Goal: Task Accomplishment & Management: Manage account settings

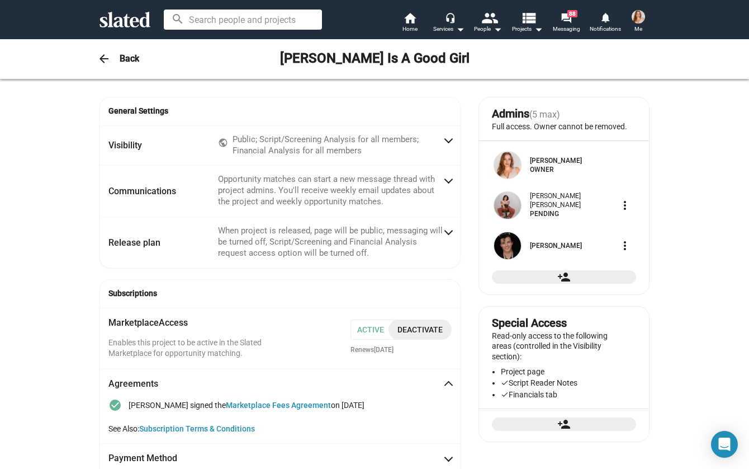
scroll to position [235, 0]
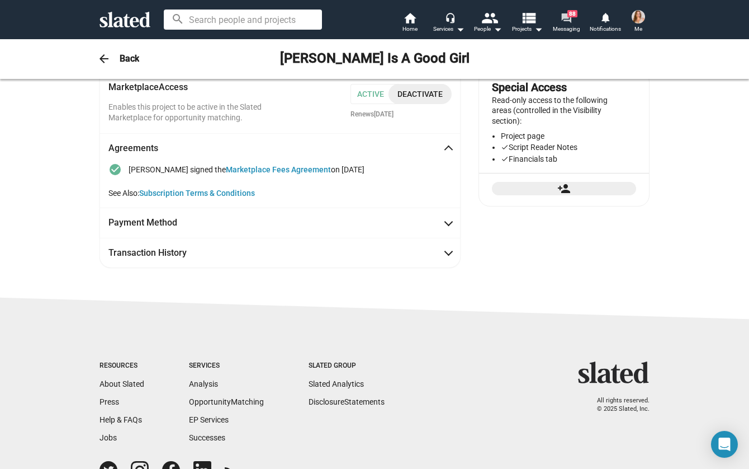
click at [568, 19] on mat-icon "forum" at bounding box center [566, 17] width 11 height 11
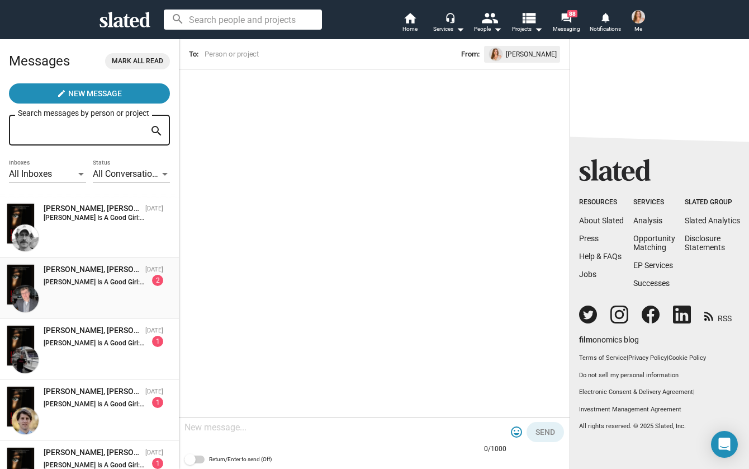
click at [122, 302] on div "[PERSON_NAME], [PERSON_NAME] Is A Good Girl [DATE] [PERSON_NAME] Is A Good Girl…" at bounding box center [90, 288] width 166 height 48
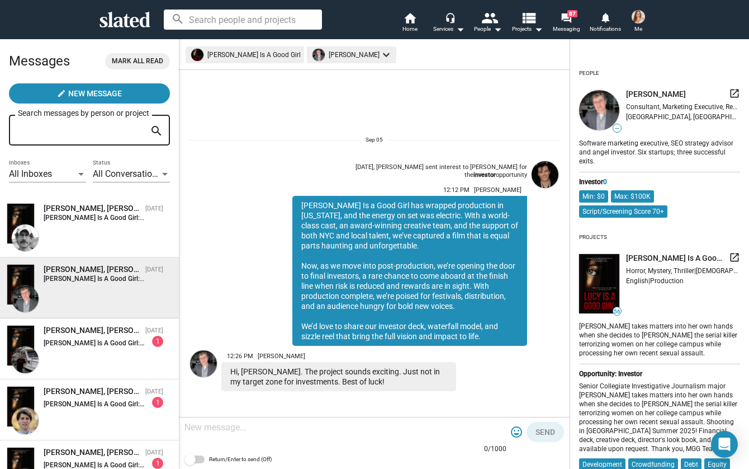
click at [252, 423] on textarea at bounding box center [346, 427] width 322 height 11
click at [108, 231] on div "[PERSON_NAME], [PERSON_NAME] Is A Good Girl [DATE] [PERSON_NAME] Is A Good Girl…" at bounding box center [90, 227] width 166 height 48
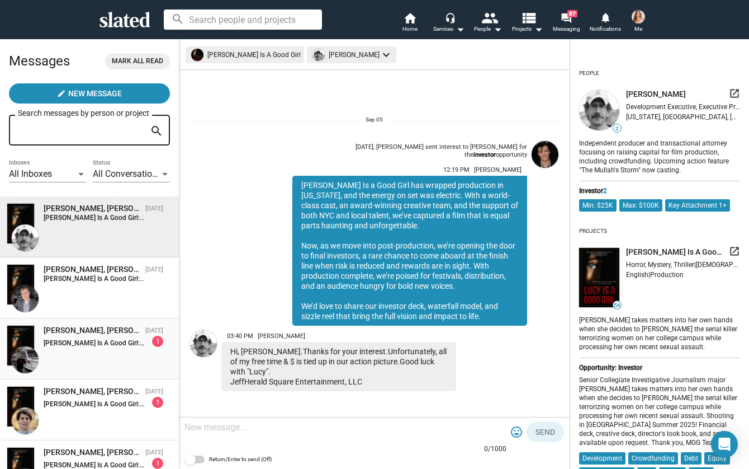
click at [106, 337] on div "[PERSON_NAME] Is A Good Girl: [PERSON_NAME] Is a Good Girl has wrapped producti…" at bounding box center [104, 341] width 120 height 11
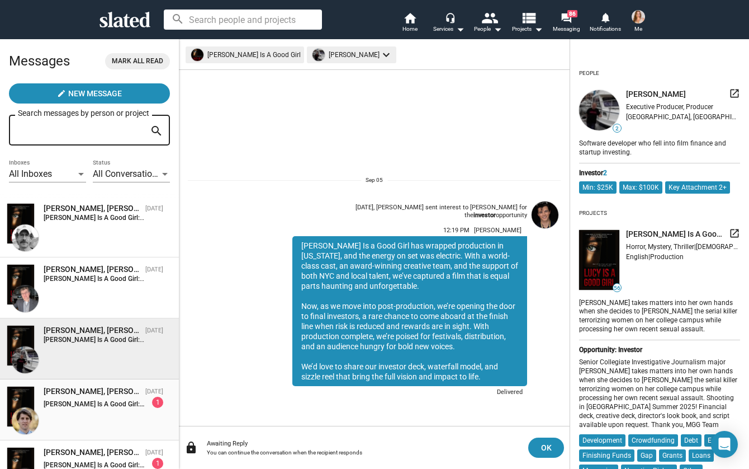
click at [73, 386] on div "[PERSON_NAME], [PERSON_NAME] Is A Good Girl" at bounding box center [92, 391] width 97 height 11
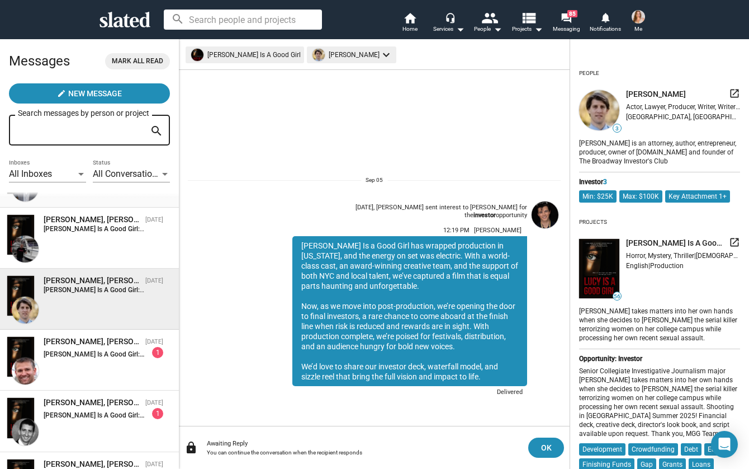
scroll to position [112, 0]
click at [91, 364] on div "[PERSON_NAME], [PERSON_NAME] Is A Good Girl [DATE] [PERSON_NAME] Is A Good Girl…" at bounding box center [90, 359] width 166 height 48
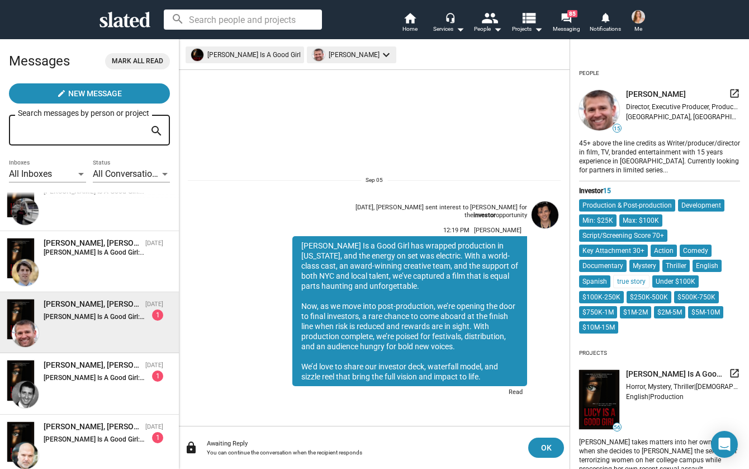
scroll to position [168, 0]
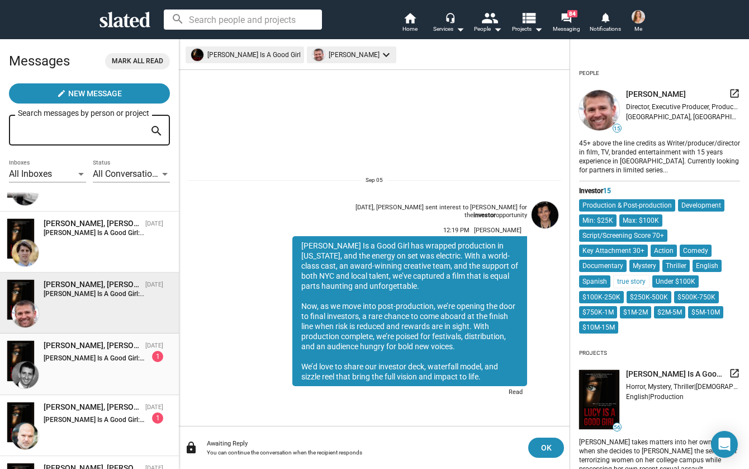
click at [92, 357] on strong "[PERSON_NAME] Is A Good Girl:" at bounding box center [94, 358] width 101 height 8
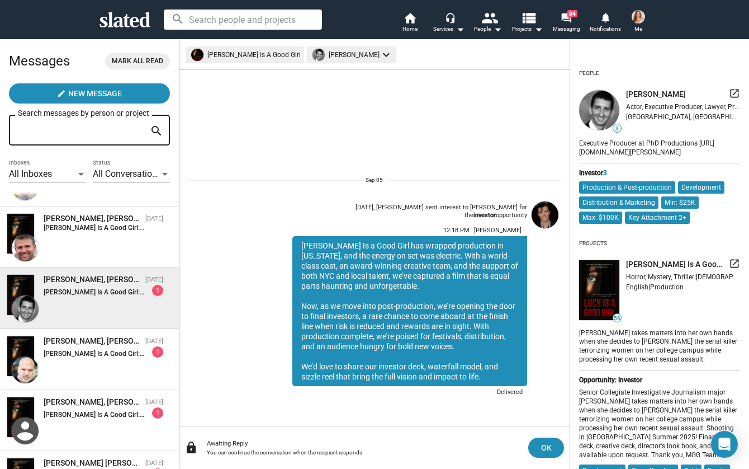
scroll to position [280, 0]
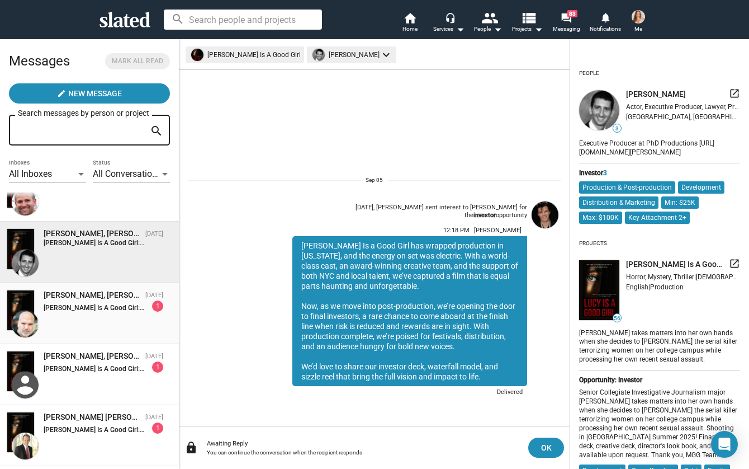
click at [83, 311] on strong "[PERSON_NAME] Is A Good Girl:" at bounding box center [94, 308] width 101 height 8
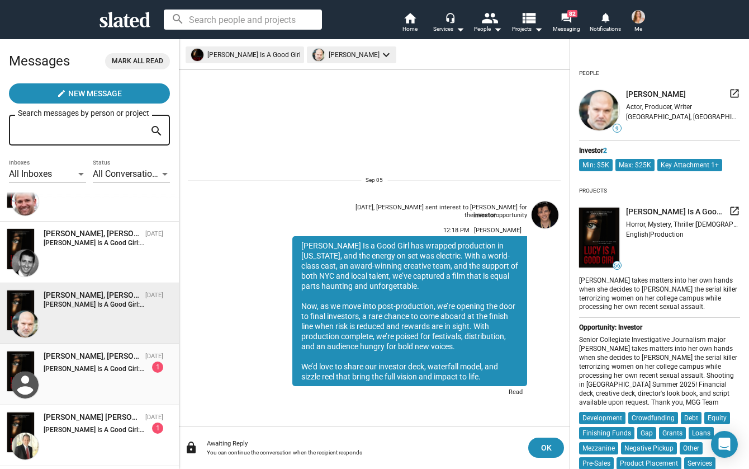
click at [69, 366] on strong "[PERSON_NAME] Is A Good Girl:" at bounding box center [94, 369] width 101 height 8
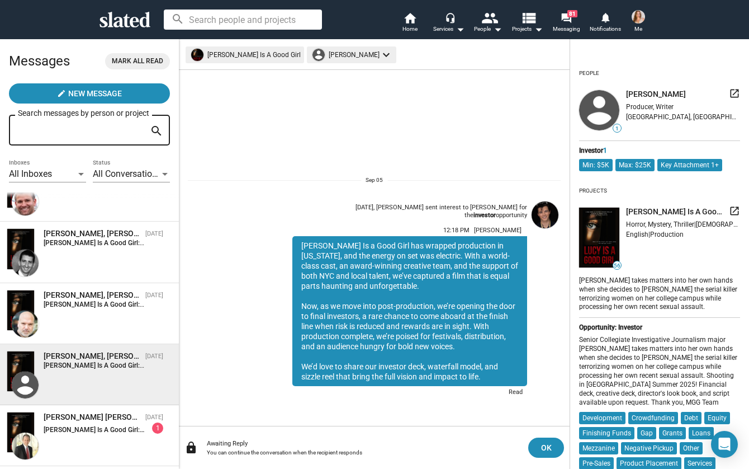
click at [636, 17] on img at bounding box center [638, 16] width 13 height 13
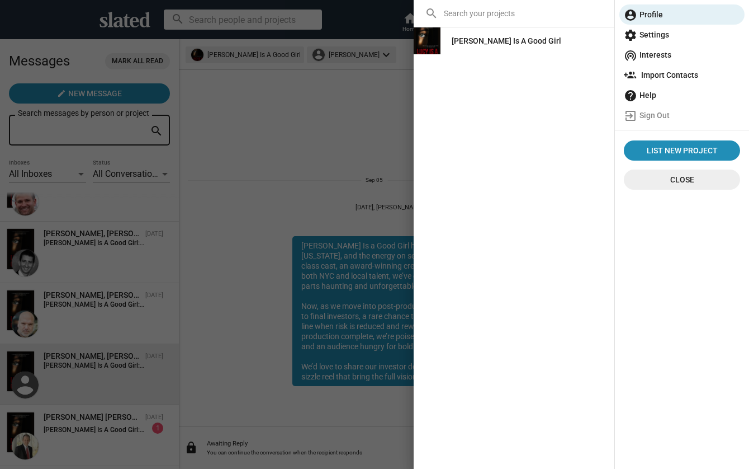
click at [501, 46] on div "[PERSON_NAME] Is A Good Girl" at bounding box center [507, 41] width 110 height 20
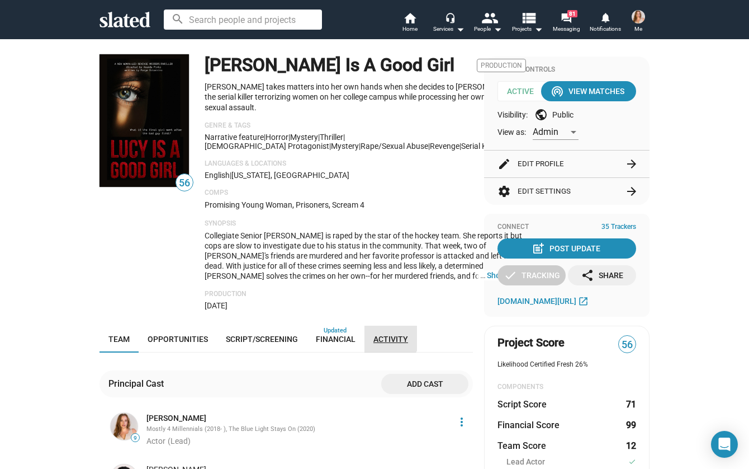
click at [380, 339] on span "Activity" at bounding box center [391, 338] width 35 height 9
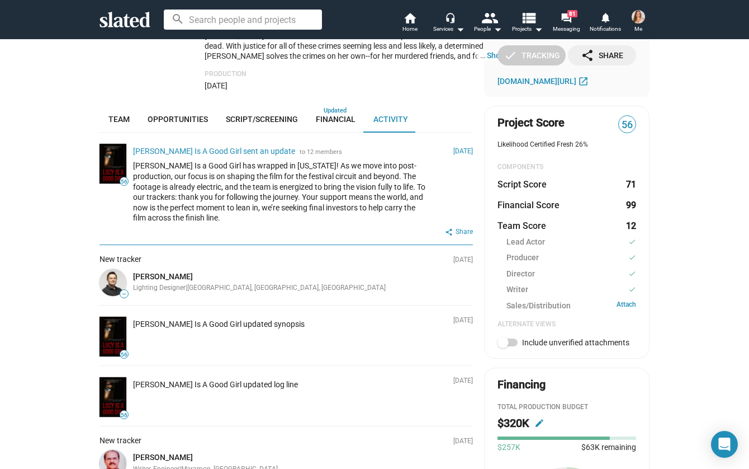
scroll to position [121, 0]
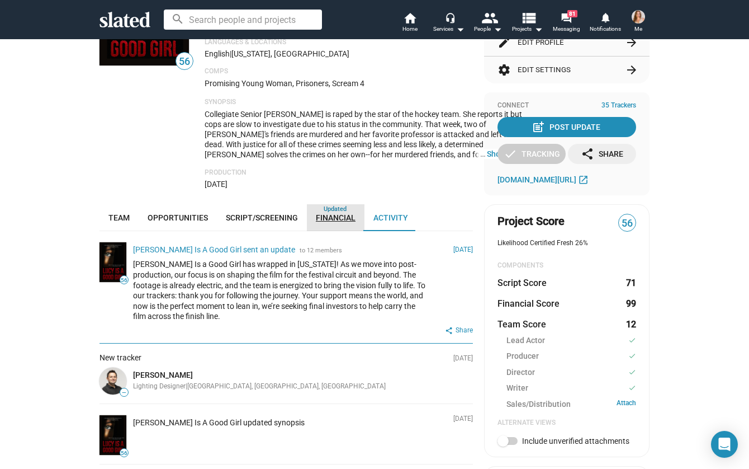
click at [314, 214] on link "Financial" at bounding box center [336, 217] width 58 height 27
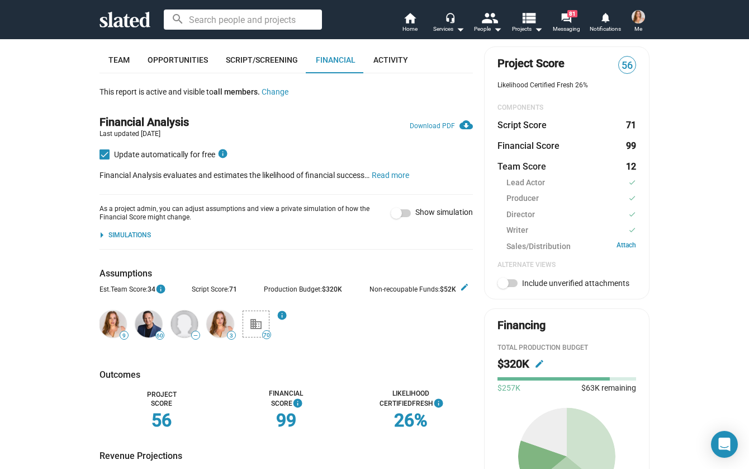
scroll to position [289, 0]
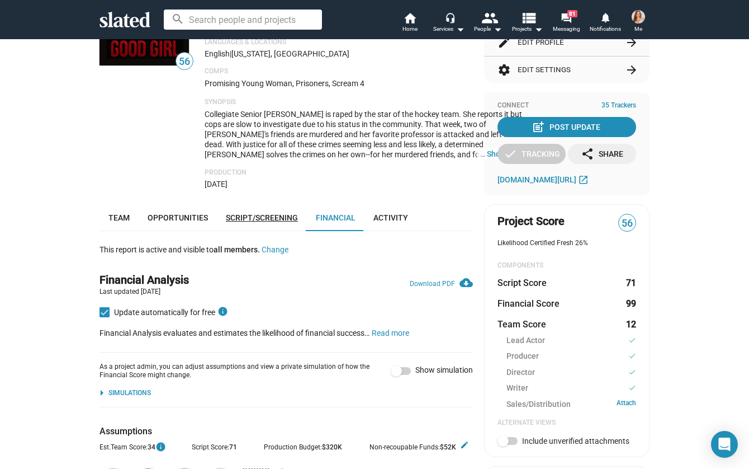
click at [258, 220] on span "Script/Screening" at bounding box center [262, 217] width 72 height 9
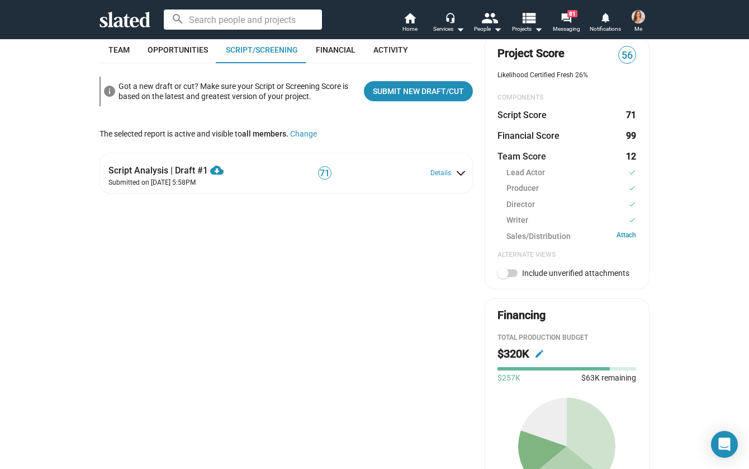
scroll to position [177, 0]
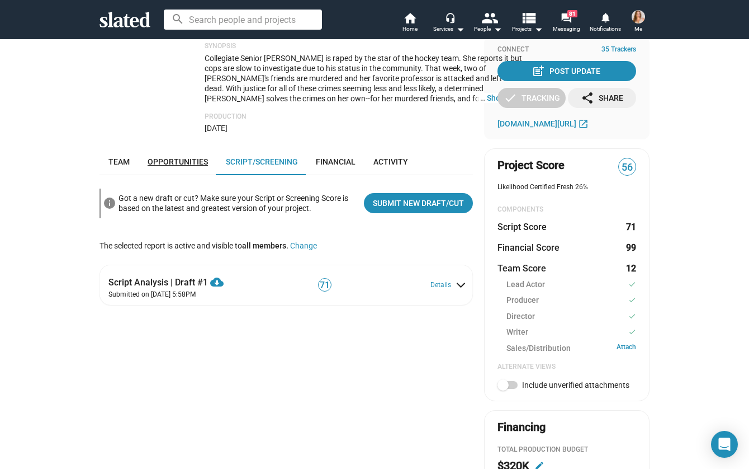
click at [186, 169] on link "Opportunities" at bounding box center [178, 161] width 78 height 27
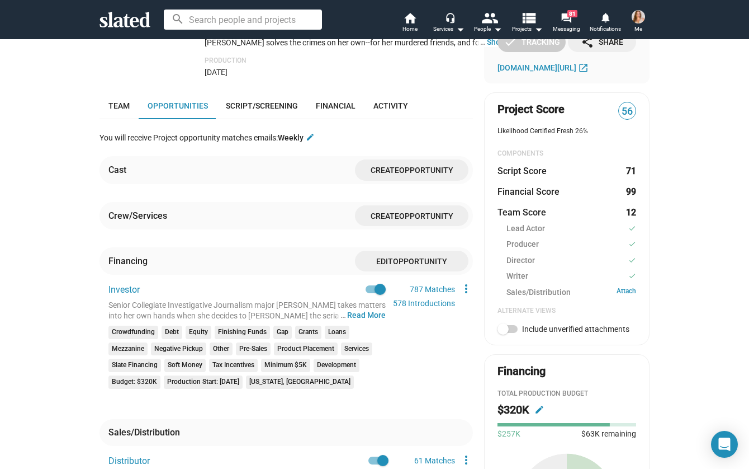
scroll to position [10, 0]
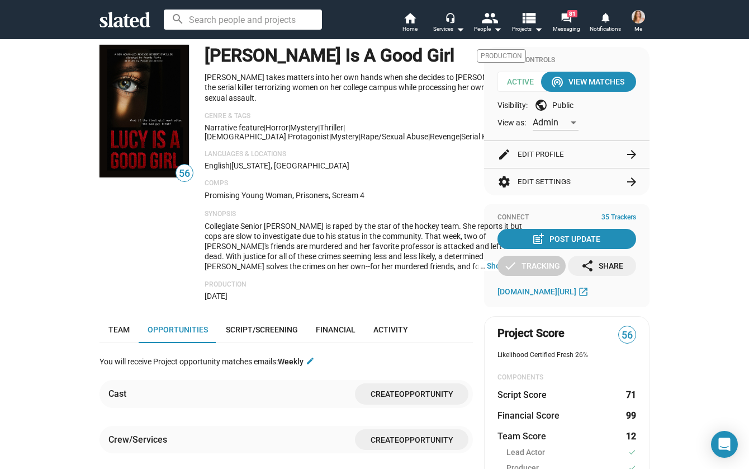
click at [554, 119] on span "Admin" at bounding box center [546, 122] width 26 height 11
click at [565, 101] on div at bounding box center [374, 234] width 749 height 469
click at [531, 103] on div "Visibility: public Public" at bounding box center [567, 104] width 139 height 13
click at [530, 179] on button "settings Edit Settings arrow_forward" at bounding box center [567, 181] width 139 height 27
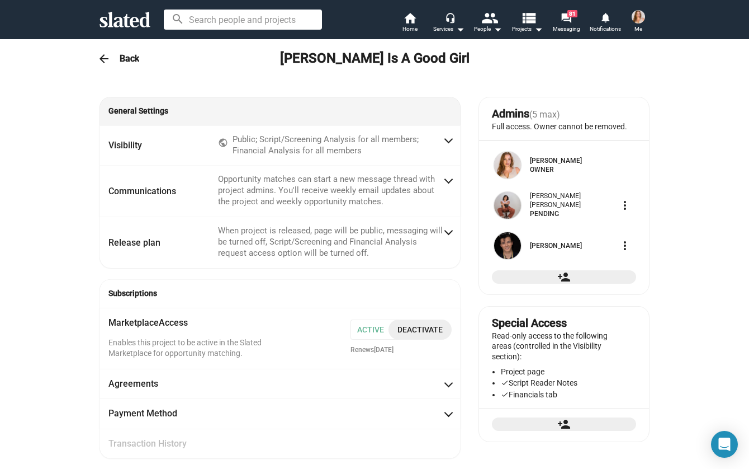
click at [136, 114] on span "General Settings" at bounding box center [279, 111] width 343 height 11
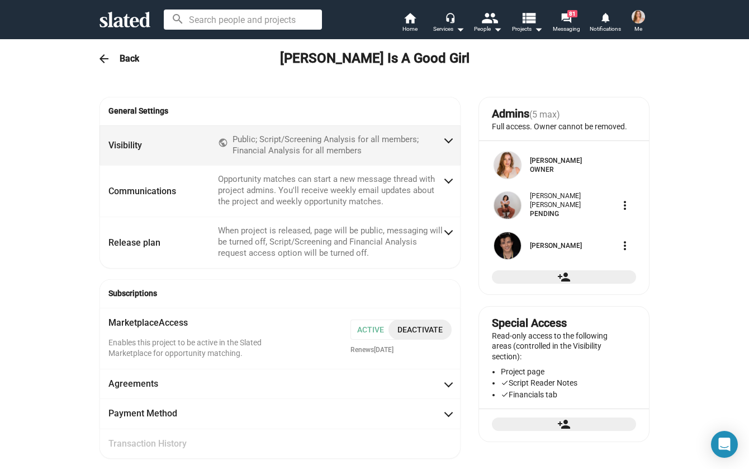
click at [389, 152] on div "Public; Script/Screening Analysis for all members; Financial Analysis for all m…" at bounding box center [338, 145] width 210 height 22
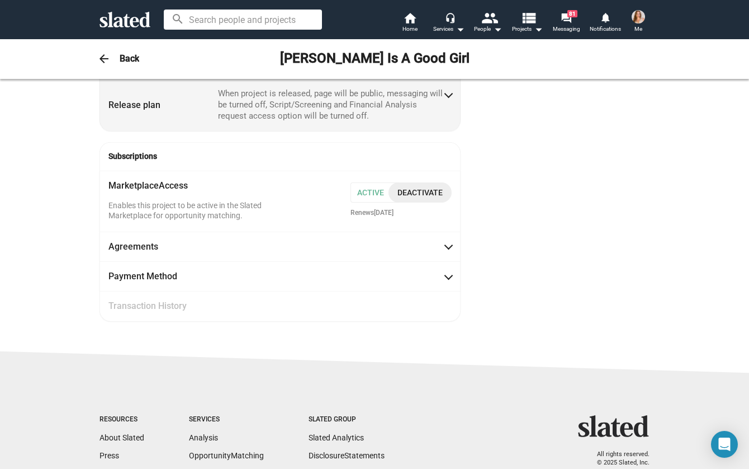
scroll to position [559, 0]
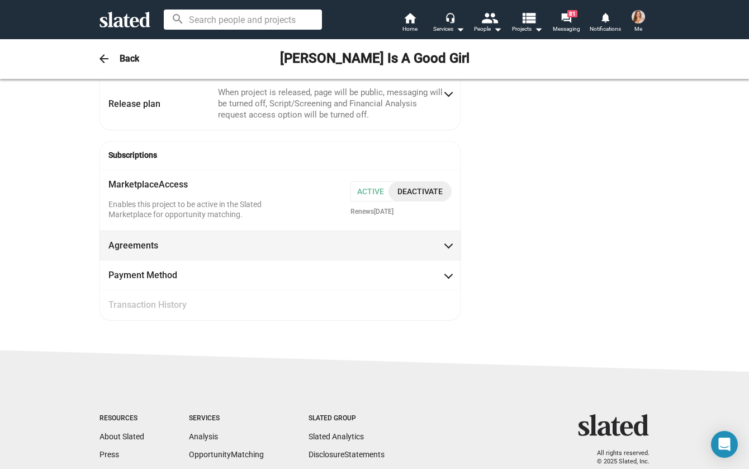
click at [404, 239] on span "Agreements" at bounding box center [279, 245] width 343 height 12
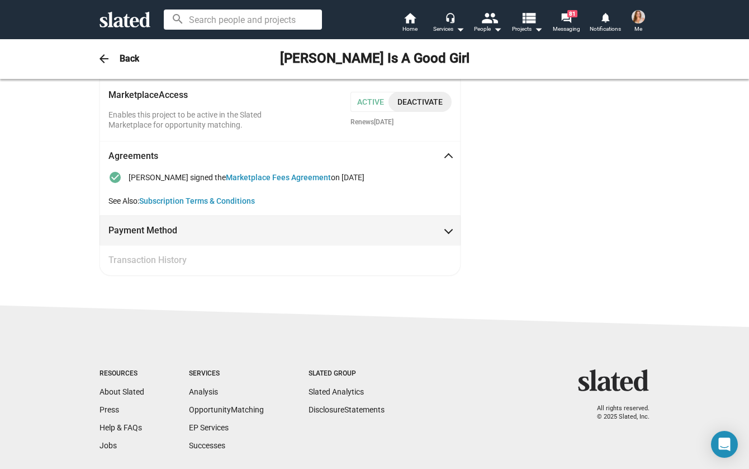
click at [446, 226] on span at bounding box center [449, 229] width 6 height 11
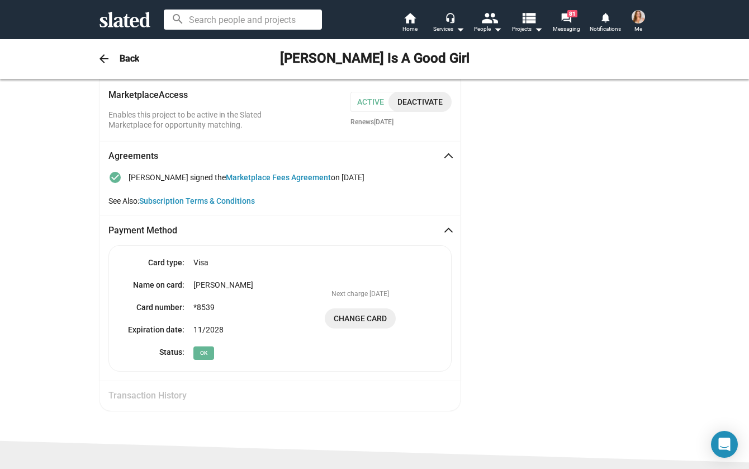
scroll to position [710, 0]
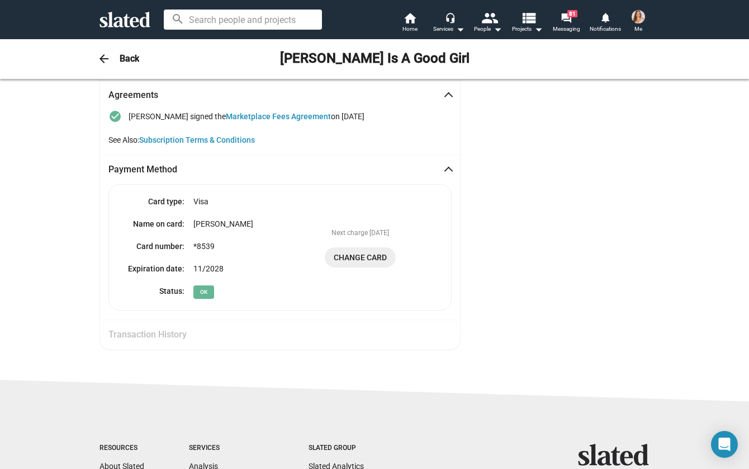
click at [318, 309] on div "Card type: Visa Name on card: [PERSON_NAME] Card number: *8539 Expiration date:…" at bounding box center [280, 251] width 361 height 135
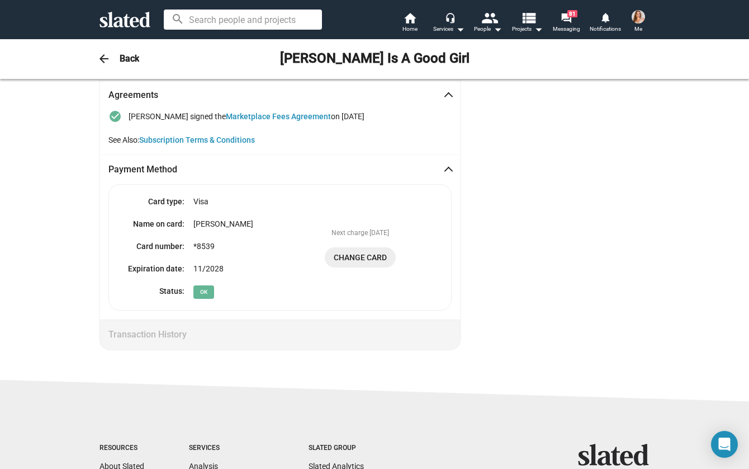
click at [314, 319] on mat-expansion-panel-header "Transaction History" at bounding box center [280, 334] width 361 height 30
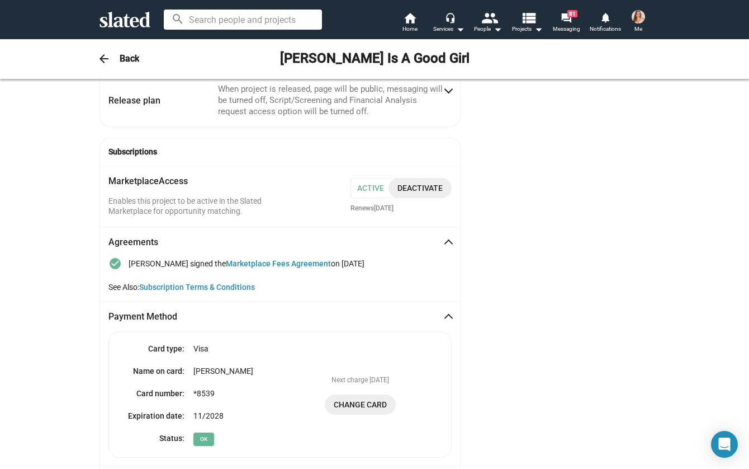
scroll to position [542, 0]
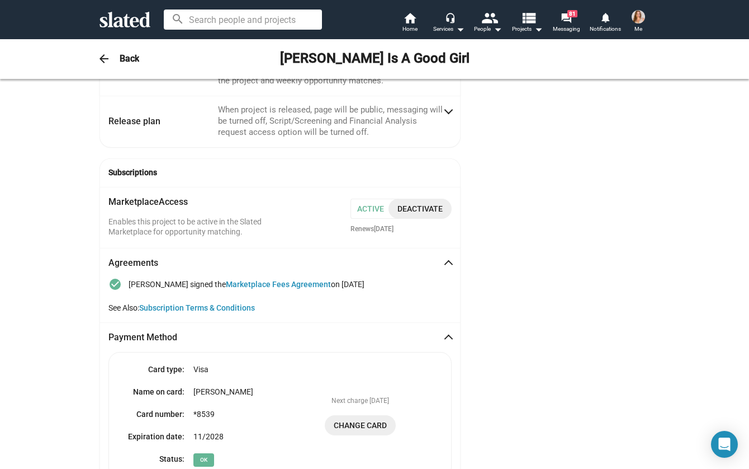
click at [415, 200] on span "Deactivate" at bounding box center [420, 209] width 45 height 20
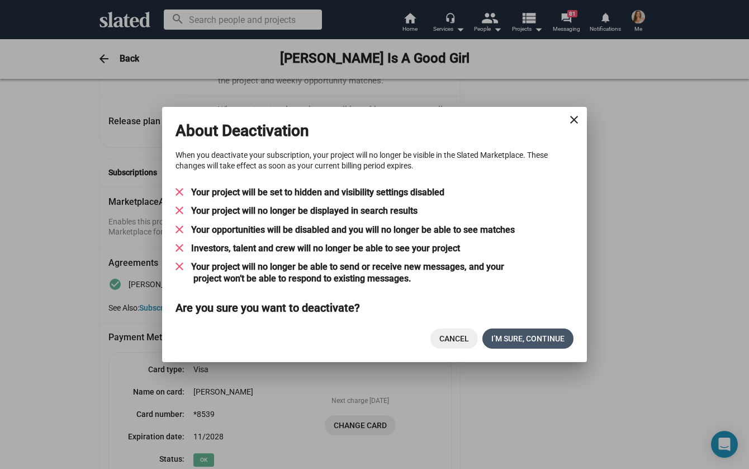
click at [542, 339] on span "I’M SURE, CONTINUE" at bounding box center [528, 338] width 73 height 20
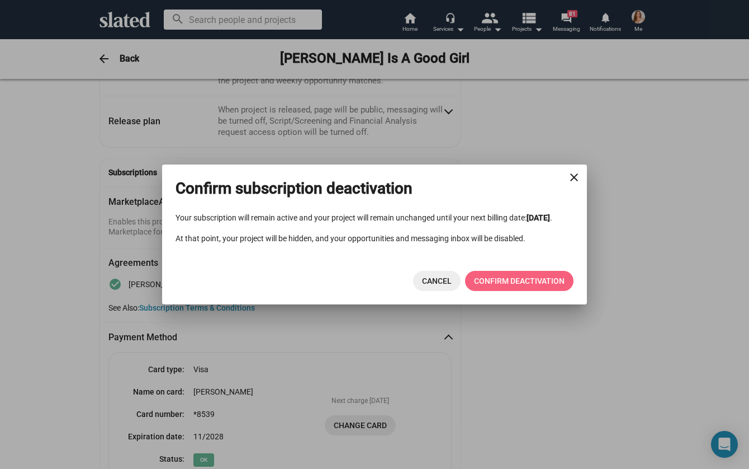
click at [502, 286] on span "CONFIRM DEACTIVATION" at bounding box center [519, 281] width 91 height 20
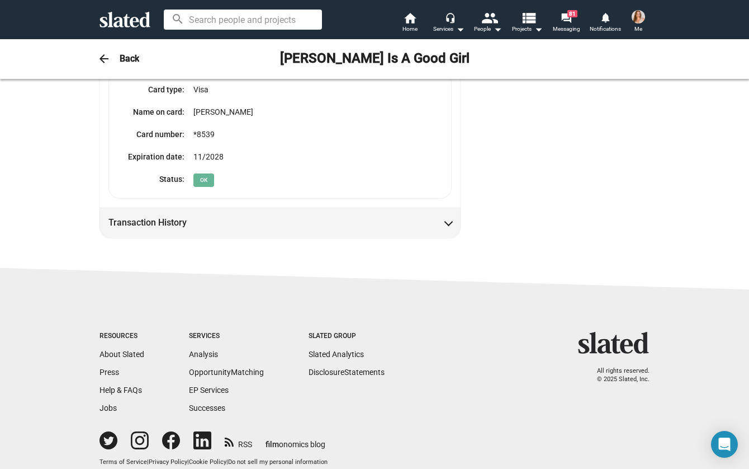
click at [189, 217] on mat-panel-title "Transaction History" at bounding box center [158, 222] width 101 height 12
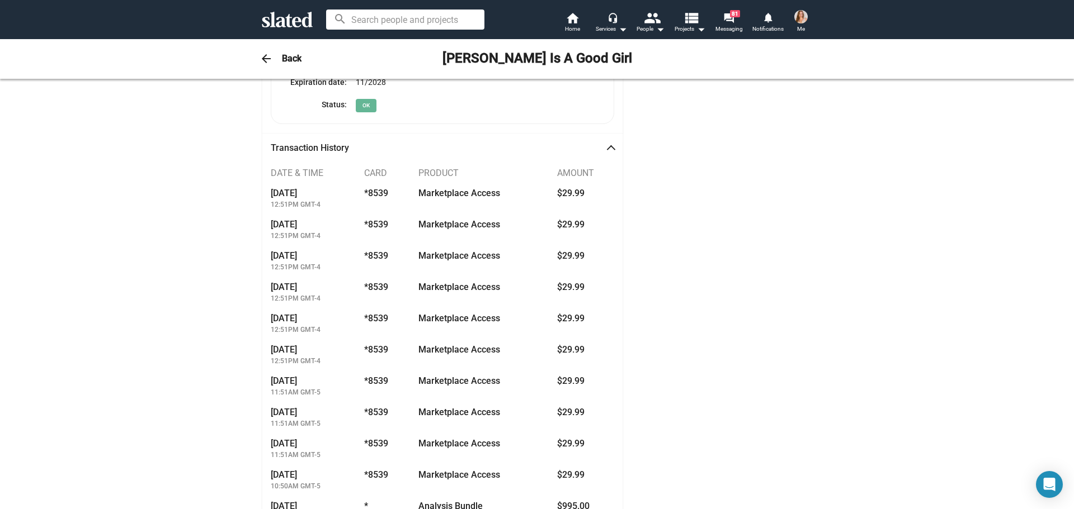
scroll to position [952, 0]
